Goal: Transaction & Acquisition: Book appointment/travel/reservation

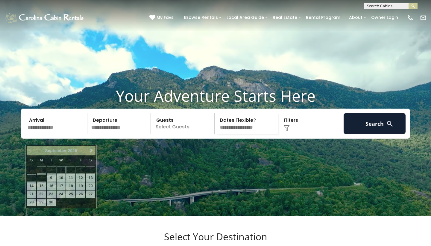
click at [50, 134] on input "text" at bounding box center [56, 123] width 62 height 21
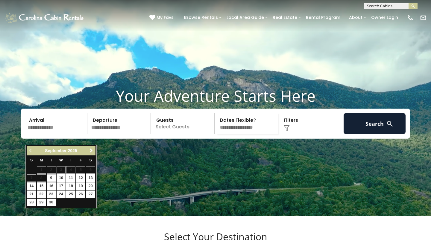
click at [92, 150] on span "Next" at bounding box center [91, 150] width 5 height 5
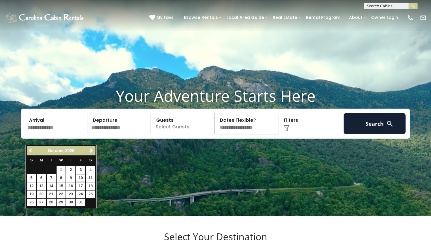
click at [81, 176] on link "10" at bounding box center [80, 177] width 9 height 7
type input "********"
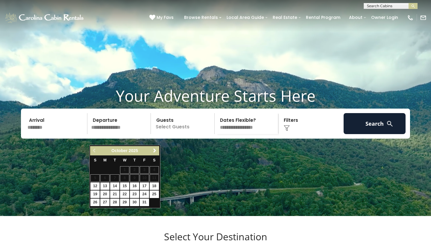
click at [107, 185] on link "13" at bounding box center [104, 185] width 9 height 7
type input "********"
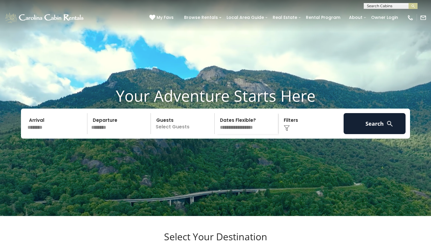
click at [181, 134] on p "Select Guests" at bounding box center [184, 123] width 62 height 21
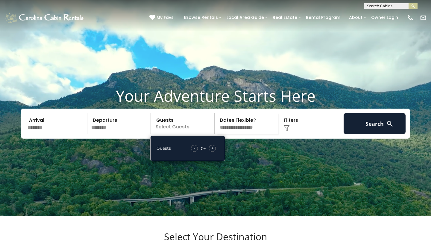
click at [212, 151] on span "+" at bounding box center [212, 148] width 2 height 6
click at [288, 131] on img at bounding box center [287, 128] width 6 height 6
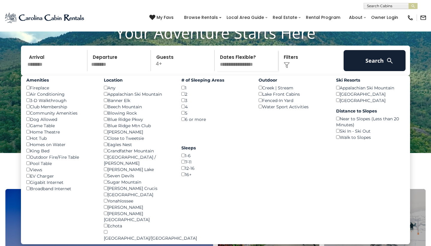
scroll to position [64, 0]
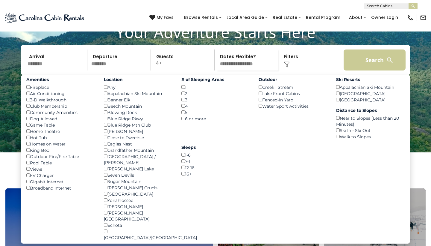
click at [355, 70] on button "Search" at bounding box center [375, 59] width 62 height 21
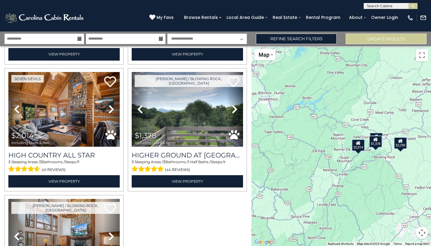
scroll to position [122, 0]
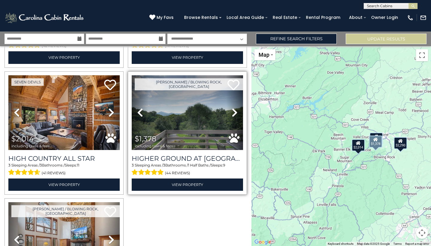
click at [197, 122] on img at bounding box center [187, 112] width 111 height 75
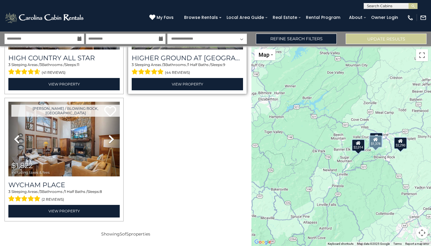
scroll to position [221, 0]
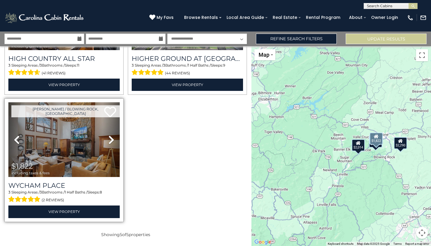
click at [85, 143] on img at bounding box center [63, 139] width 111 height 75
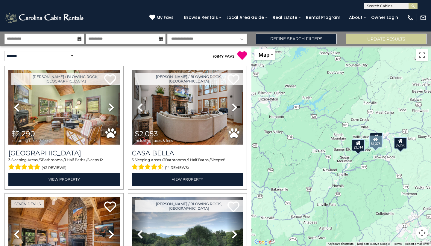
scroll to position [0, 0]
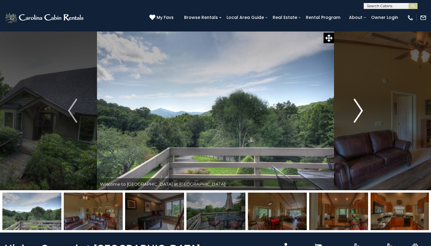
click at [356, 114] on img "Next" at bounding box center [358, 111] width 9 height 24
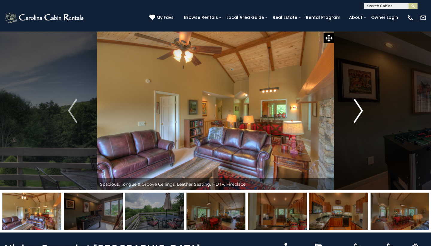
click at [356, 114] on img "Next" at bounding box center [358, 111] width 9 height 24
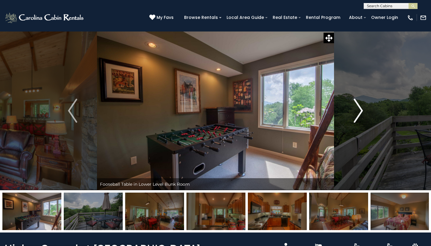
click at [356, 114] on img "Next" at bounding box center [358, 111] width 9 height 24
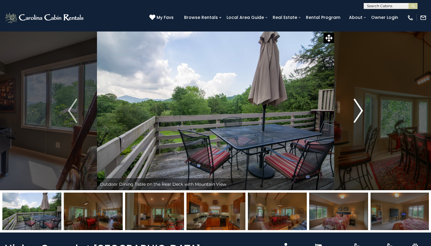
click at [356, 114] on img "Next" at bounding box center [358, 111] width 9 height 24
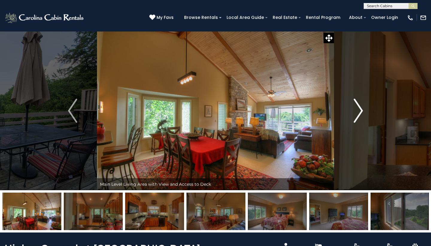
click at [364, 114] on button "Next" at bounding box center [358, 110] width 49 height 159
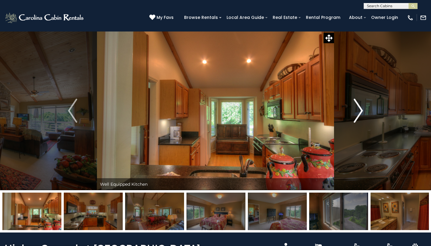
click at [363, 109] on img "Next" at bounding box center [358, 111] width 9 height 24
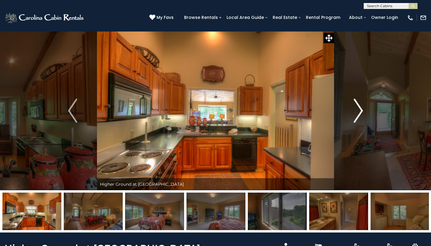
click at [363, 109] on img "Next" at bounding box center [358, 111] width 9 height 24
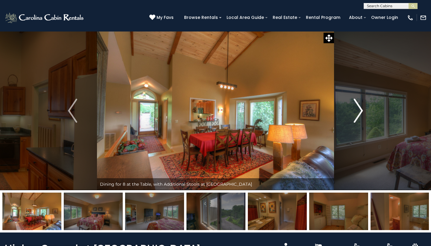
click at [364, 109] on button "Next" at bounding box center [358, 110] width 49 height 159
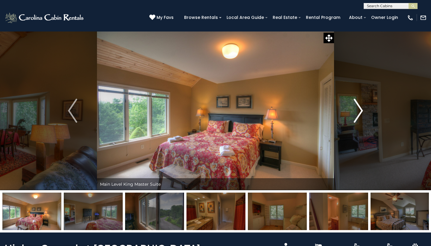
click at [364, 109] on button "Next" at bounding box center [358, 110] width 49 height 159
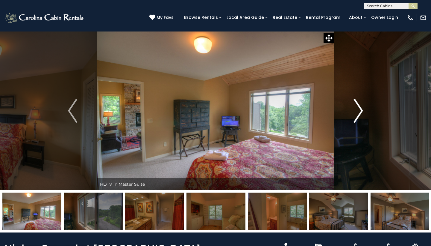
click at [364, 109] on button "Next" at bounding box center [358, 110] width 49 height 159
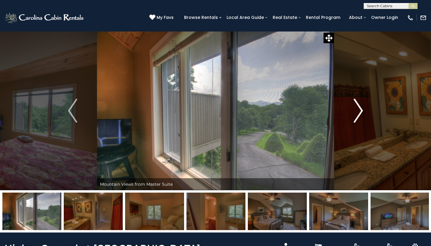
click at [364, 109] on button "Next" at bounding box center [358, 110] width 49 height 159
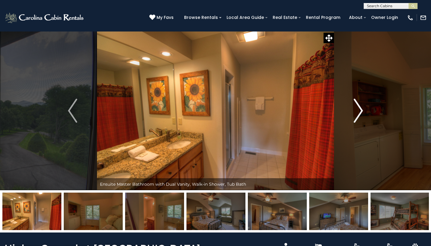
click at [364, 109] on button "Next" at bounding box center [358, 110] width 49 height 159
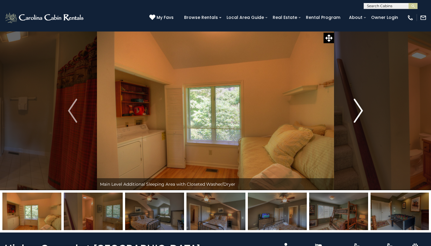
click at [364, 109] on button "Next" at bounding box center [358, 110] width 49 height 159
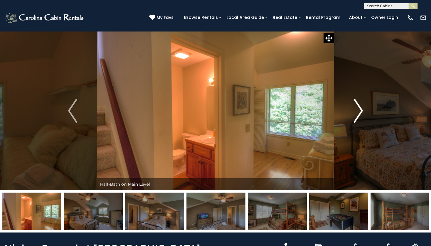
click at [364, 109] on button "Next" at bounding box center [358, 110] width 49 height 159
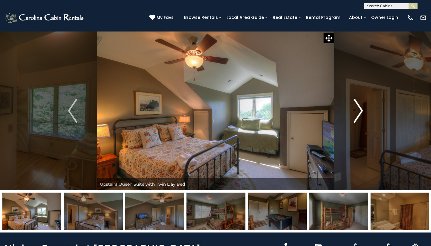
click at [364, 109] on button "Next" at bounding box center [358, 110] width 49 height 159
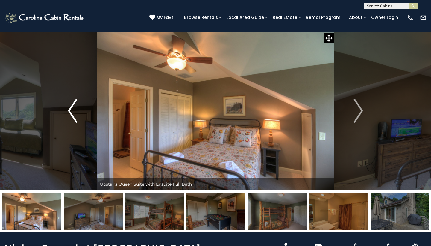
click at [71, 110] on img "Previous" at bounding box center [72, 111] width 9 height 24
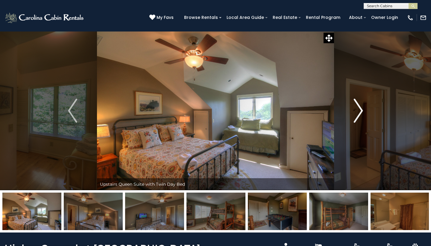
click at [358, 114] on img "Next" at bounding box center [358, 111] width 9 height 24
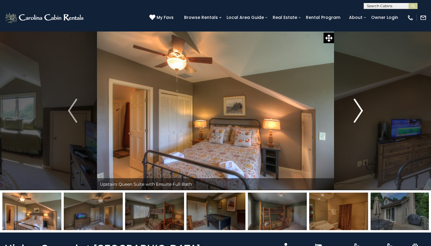
click at [358, 114] on img "Next" at bounding box center [358, 111] width 9 height 24
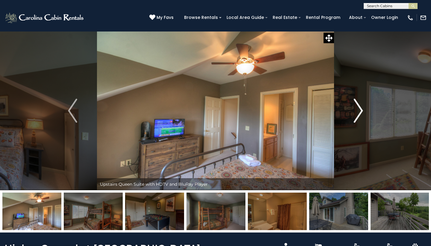
click at [358, 115] on img "Next" at bounding box center [358, 111] width 9 height 24
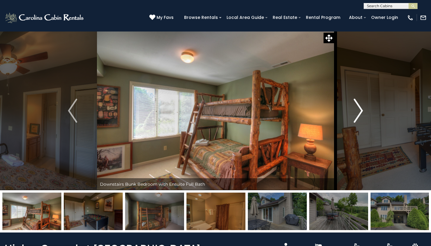
click at [358, 115] on img "Next" at bounding box center [358, 111] width 9 height 24
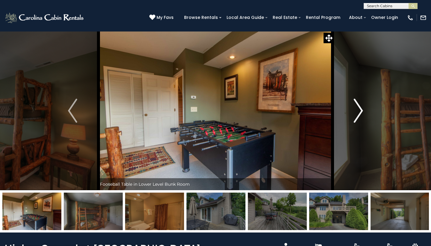
click at [358, 115] on img "Next" at bounding box center [358, 111] width 9 height 24
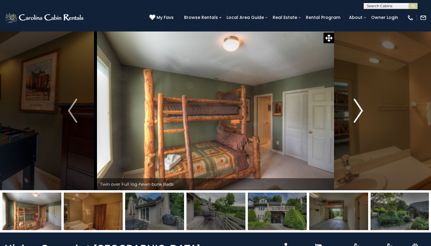
click at [358, 115] on img "Next" at bounding box center [358, 111] width 9 height 24
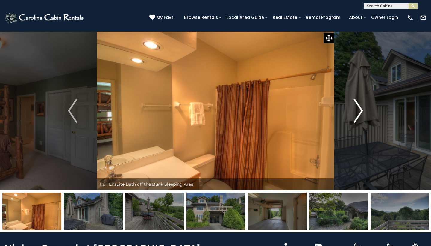
click at [358, 115] on img "Next" at bounding box center [358, 111] width 9 height 24
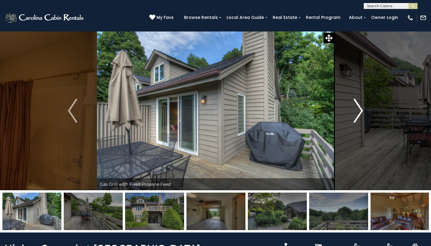
click at [358, 115] on img "Next" at bounding box center [358, 111] width 9 height 24
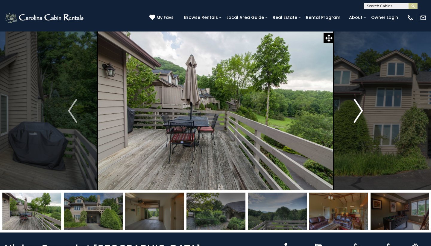
click at [358, 115] on img "Next" at bounding box center [358, 111] width 9 height 24
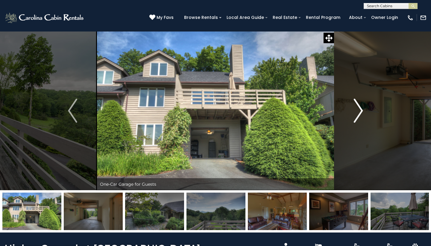
click at [358, 115] on img "Next" at bounding box center [358, 111] width 9 height 24
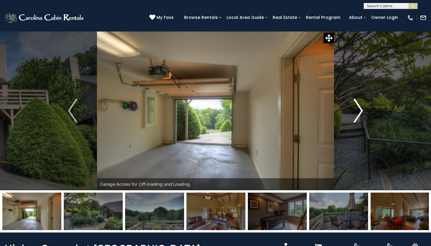
click at [358, 115] on img "Next" at bounding box center [358, 111] width 9 height 24
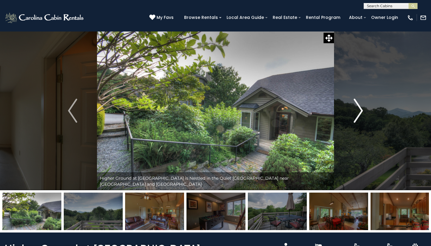
click at [358, 115] on img "Next" at bounding box center [358, 111] width 9 height 24
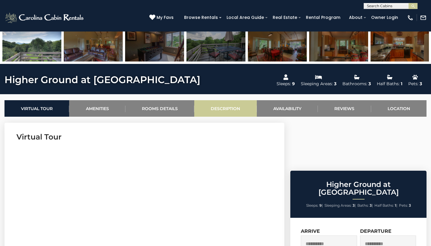
scroll to position [175, 0]
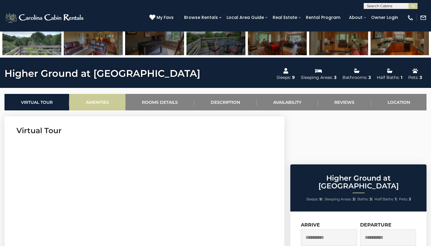
click at [102, 97] on link "Amenities" at bounding box center [97, 102] width 56 height 16
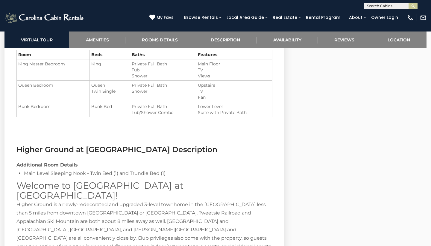
scroll to position [727, 0]
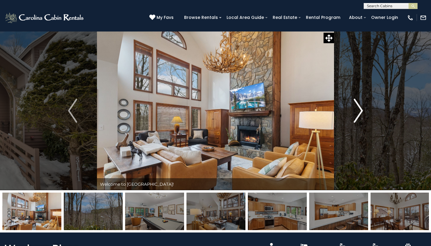
click at [363, 111] on img "Next" at bounding box center [358, 111] width 9 height 24
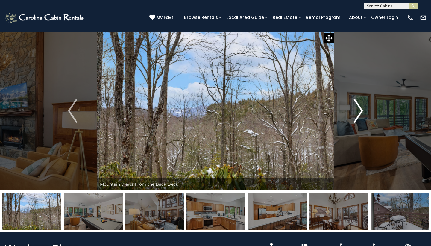
click at [363, 111] on img "Next" at bounding box center [358, 111] width 9 height 24
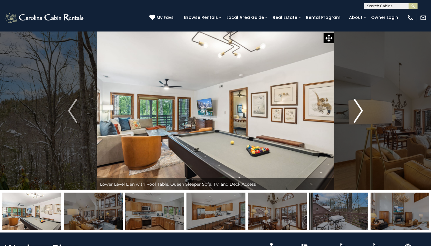
click at [363, 111] on img "Next" at bounding box center [358, 111] width 9 height 24
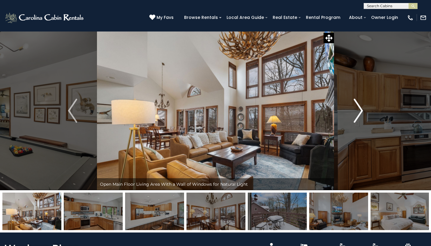
click at [363, 111] on img "Next" at bounding box center [358, 111] width 9 height 24
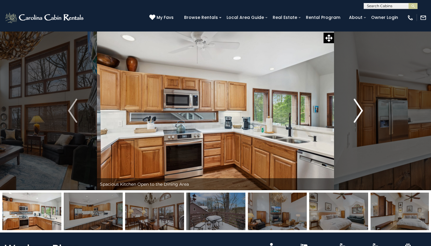
click at [363, 111] on img "Next" at bounding box center [358, 111] width 9 height 24
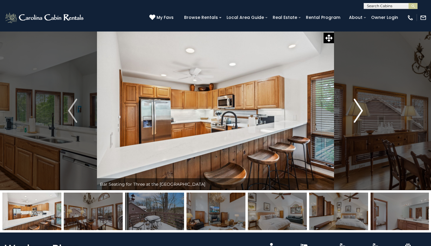
click at [363, 111] on img "Next" at bounding box center [358, 111] width 9 height 24
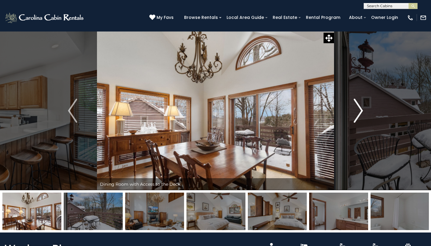
click at [363, 111] on img "Next" at bounding box center [358, 111] width 9 height 24
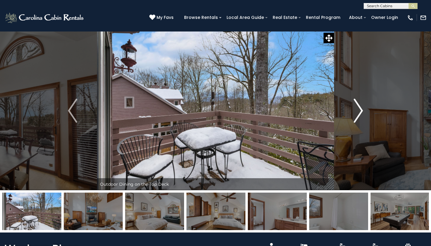
click at [363, 111] on img "Next" at bounding box center [358, 111] width 9 height 24
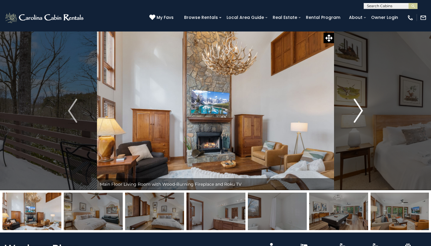
click at [363, 111] on img "Next" at bounding box center [358, 111] width 9 height 24
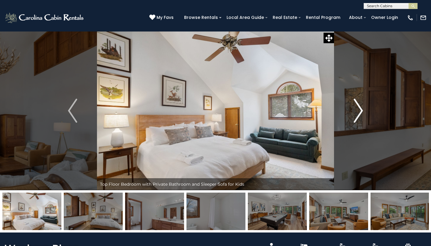
click at [363, 111] on img "Next" at bounding box center [358, 111] width 9 height 24
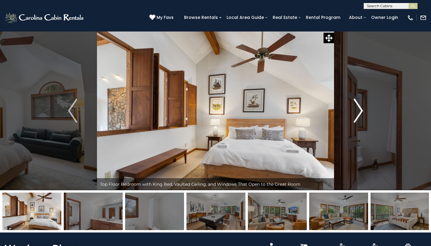
click at [363, 111] on img "Next" at bounding box center [358, 111] width 9 height 24
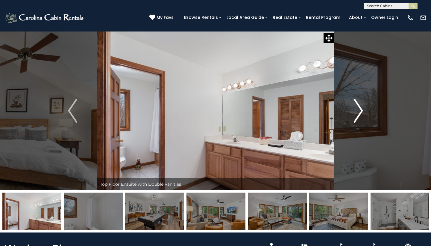
click at [363, 111] on img "Next" at bounding box center [358, 111] width 9 height 24
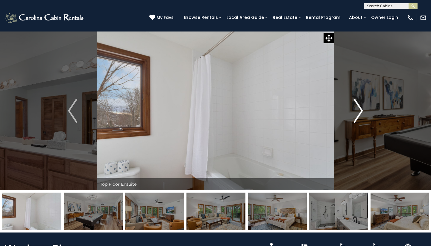
click at [363, 111] on img "Next" at bounding box center [358, 111] width 9 height 24
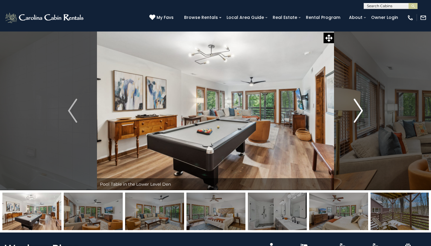
click at [363, 111] on img "Next" at bounding box center [358, 111] width 9 height 24
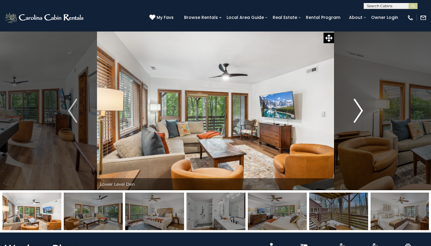
click at [363, 111] on img "Next" at bounding box center [358, 111] width 9 height 24
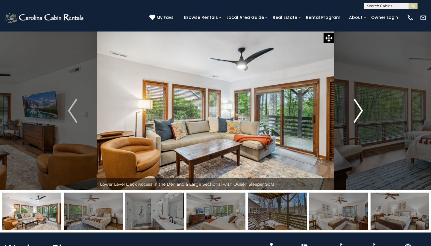
click at [363, 111] on img "Next" at bounding box center [358, 111] width 9 height 24
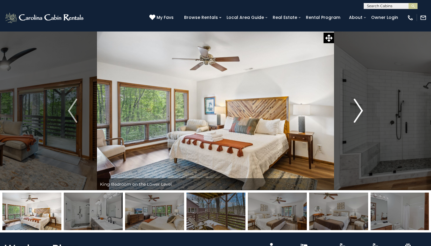
click at [363, 111] on img "Next" at bounding box center [358, 111] width 9 height 24
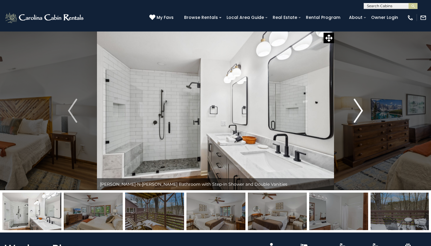
click at [363, 111] on img "Next" at bounding box center [358, 111] width 9 height 24
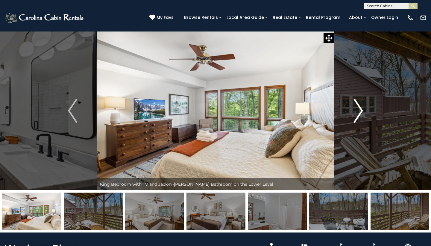
click at [363, 111] on img "Next" at bounding box center [358, 111] width 9 height 24
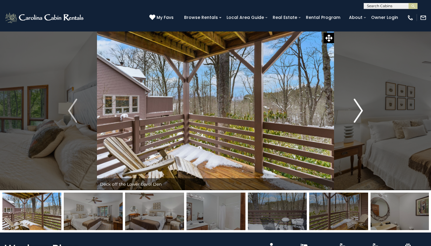
click at [363, 111] on img "Next" at bounding box center [358, 111] width 9 height 24
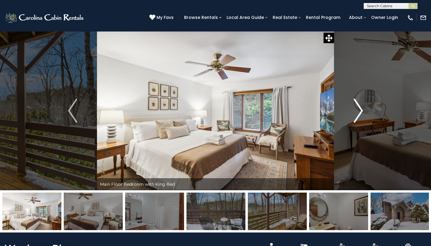
click at [363, 111] on img "Next" at bounding box center [358, 111] width 9 height 24
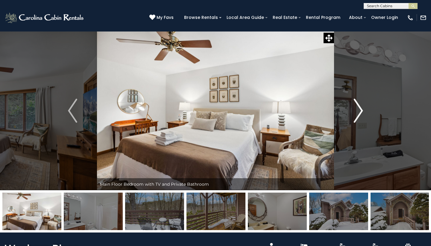
click at [363, 111] on img "Next" at bounding box center [358, 111] width 9 height 24
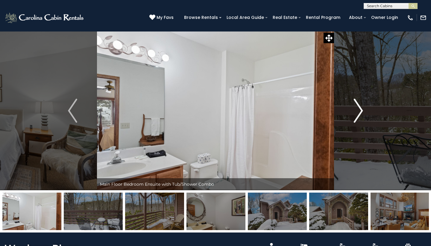
click at [363, 111] on img "Next" at bounding box center [358, 111] width 9 height 24
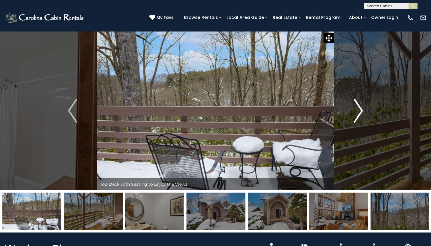
click at [363, 111] on img "Next" at bounding box center [358, 111] width 9 height 24
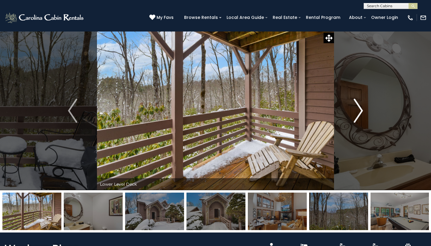
click at [363, 111] on img "Next" at bounding box center [358, 111] width 9 height 24
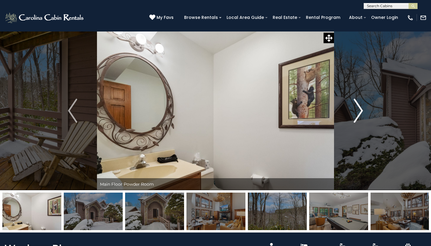
click at [363, 111] on img "Next" at bounding box center [358, 111] width 9 height 24
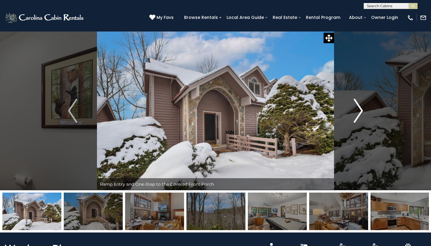
click at [363, 111] on img "Next" at bounding box center [358, 111] width 9 height 24
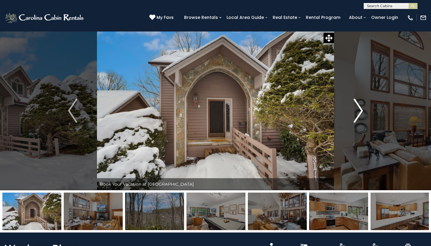
click at [363, 111] on img "Next" at bounding box center [358, 111] width 9 height 24
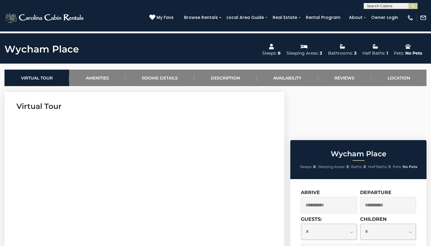
scroll to position [200, 0]
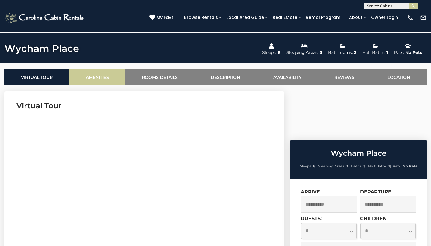
click at [105, 76] on link "Amenities" at bounding box center [97, 77] width 56 height 16
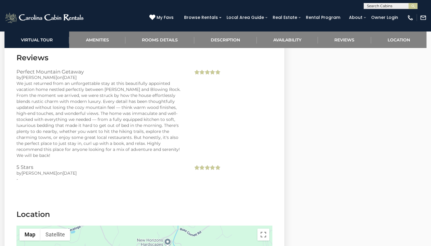
scroll to position [1449, 0]
